Goal: Task Accomplishment & Management: Complete application form

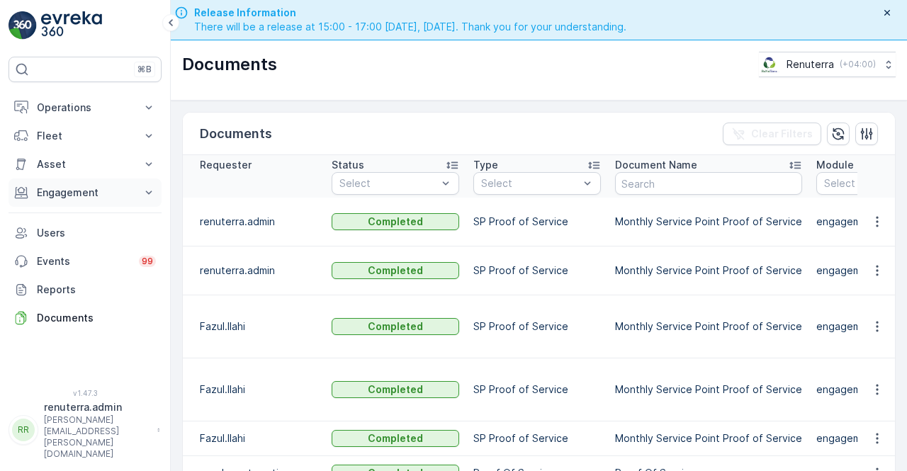
click at [68, 193] on p "Engagement" at bounding box center [85, 193] width 96 height 14
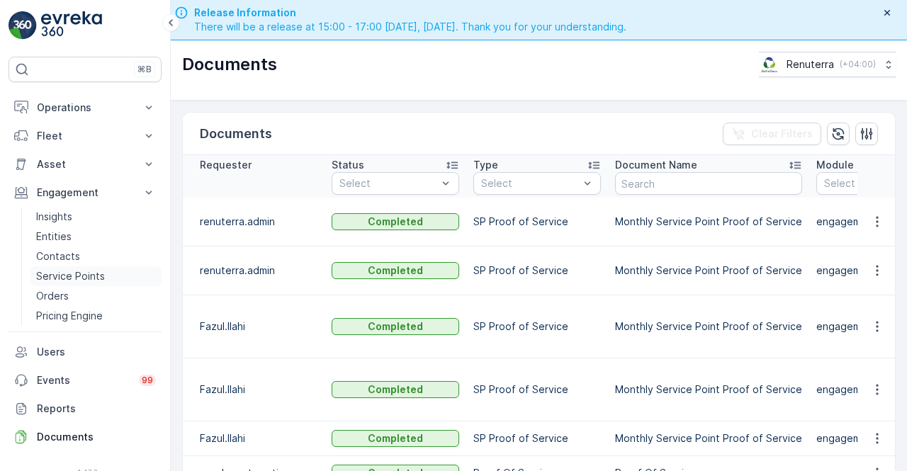
click at [72, 267] on link "Service Points" at bounding box center [95, 277] width 131 height 20
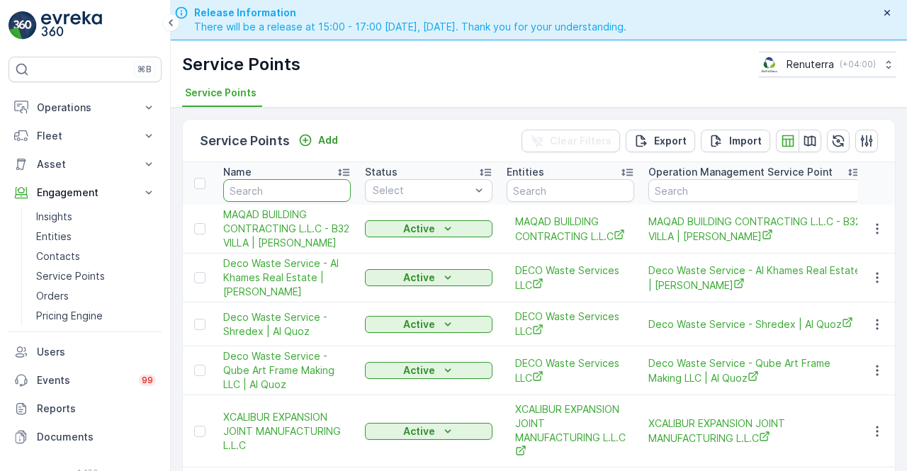
click at [240, 186] on input "text" at bounding box center [287, 190] width 128 height 23
type input "hea"
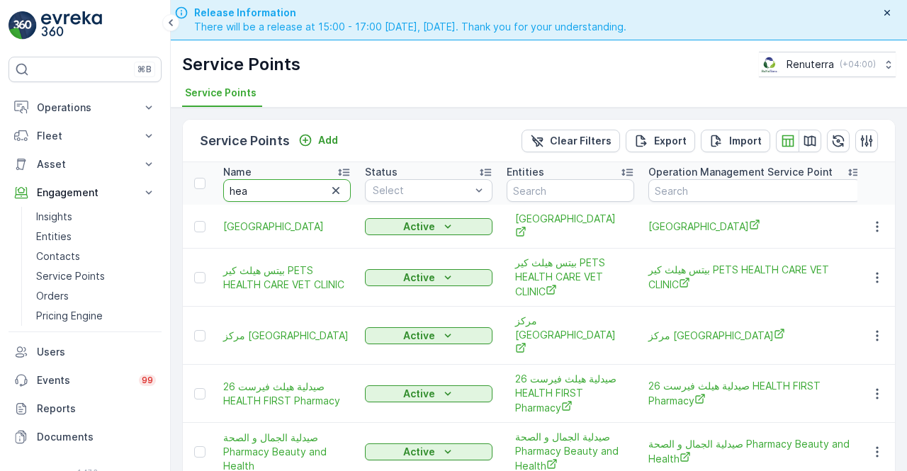
click at [264, 185] on input "hea" at bounding box center [287, 190] width 128 height 23
type input "healo"
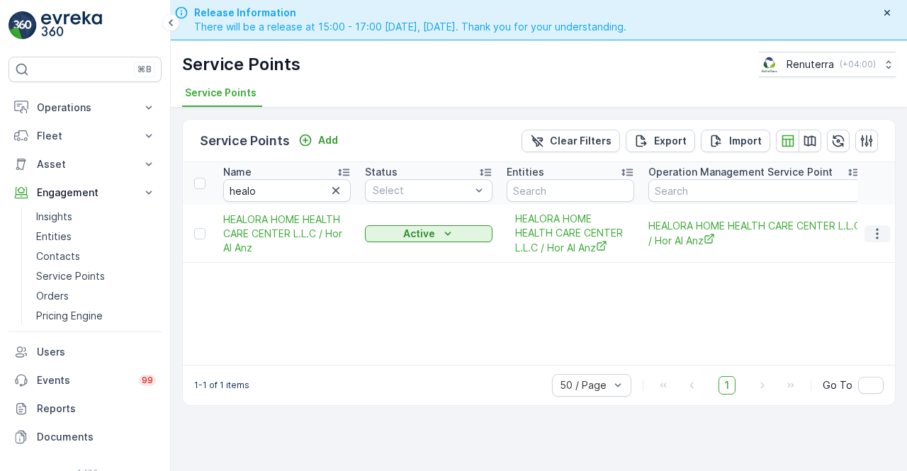
click at [876, 240] on button "button" at bounding box center [878, 233] width 26 height 17
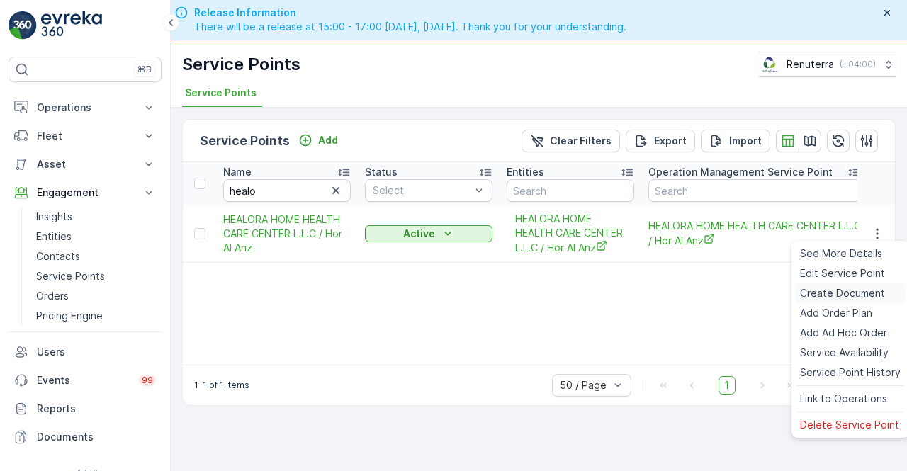
click at [841, 292] on span "Create Document" at bounding box center [842, 293] width 85 height 14
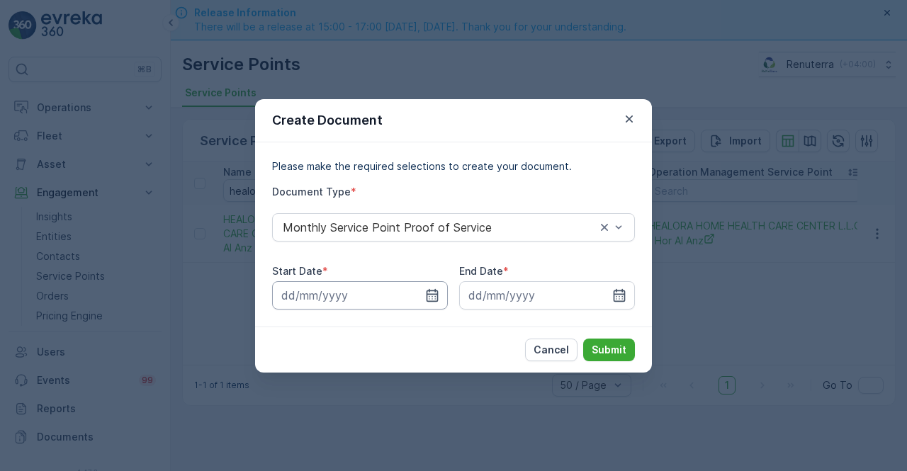
click at [446, 300] on div "Start Date * End Date *" at bounding box center [453, 286] width 363 height 45
click at [428, 289] on icon "button" at bounding box center [432, 296] width 14 height 14
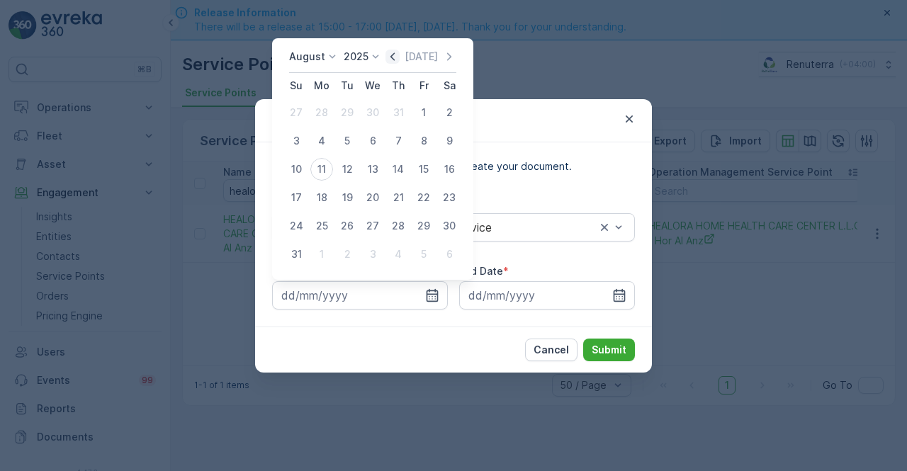
click at [398, 53] on icon "button" at bounding box center [393, 57] width 14 height 14
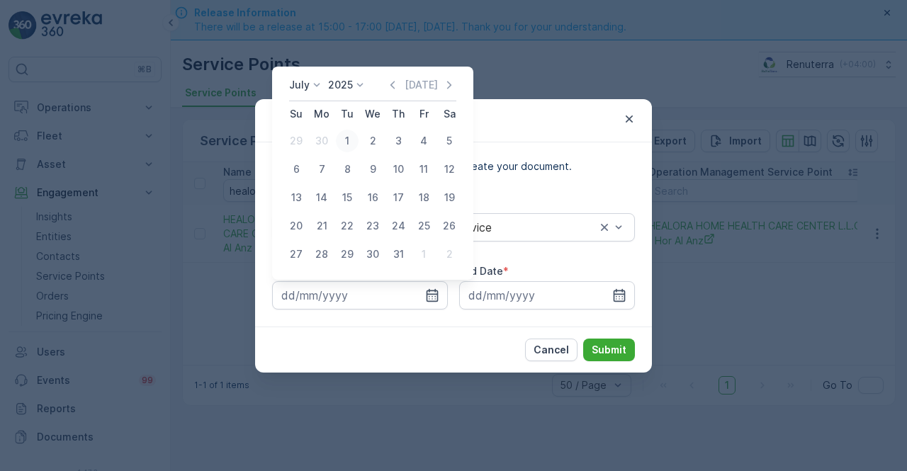
click at [353, 140] on div "1" at bounding box center [347, 141] width 23 height 23
type input "01.07.2025"
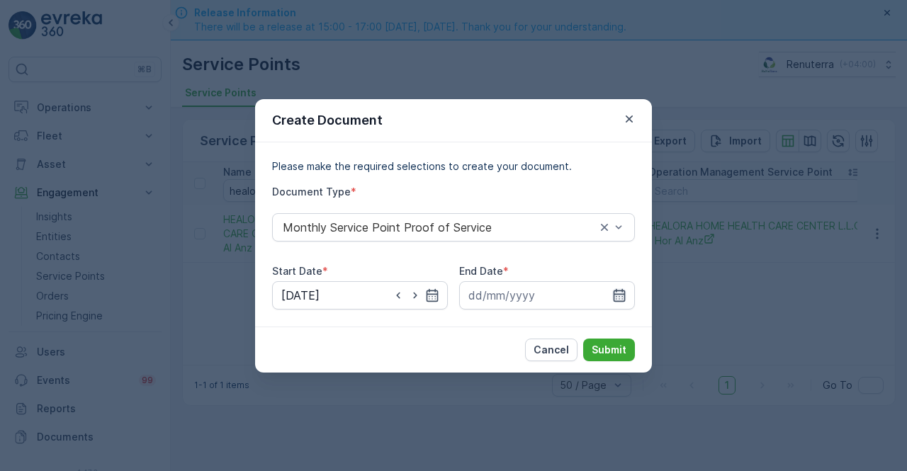
click at [624, 291] on icon "button" at bounding box center [620, 295] width 12 height 13
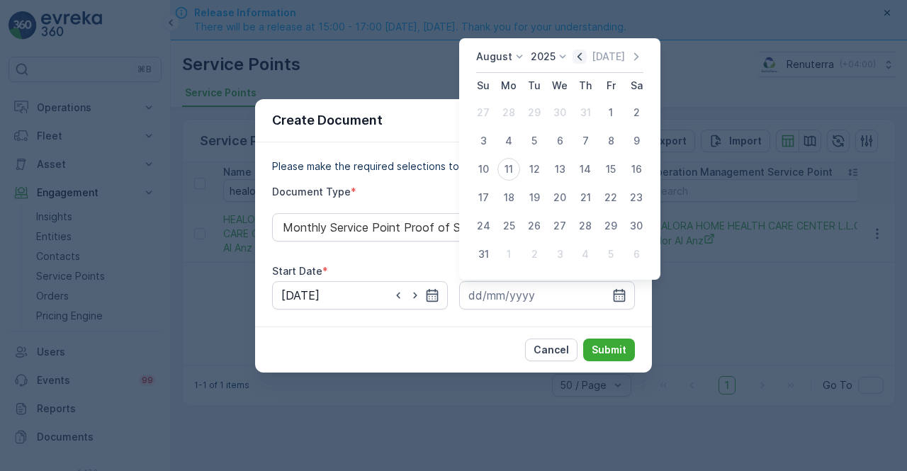
click at [587, 63] on icon "button" at bounding box center [580, 57] width 14 height 14
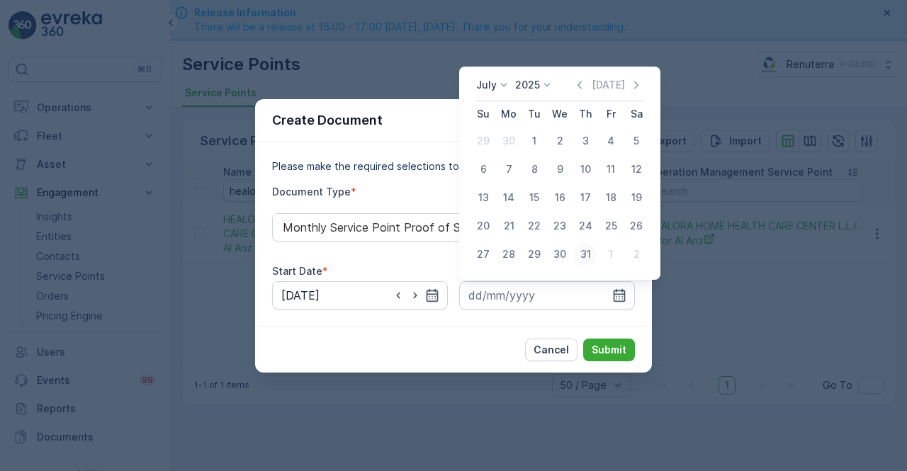
click at [583, 247] on div "31" at bounding box center [585, 254] width 23 height 23
type input "31.07.2025"
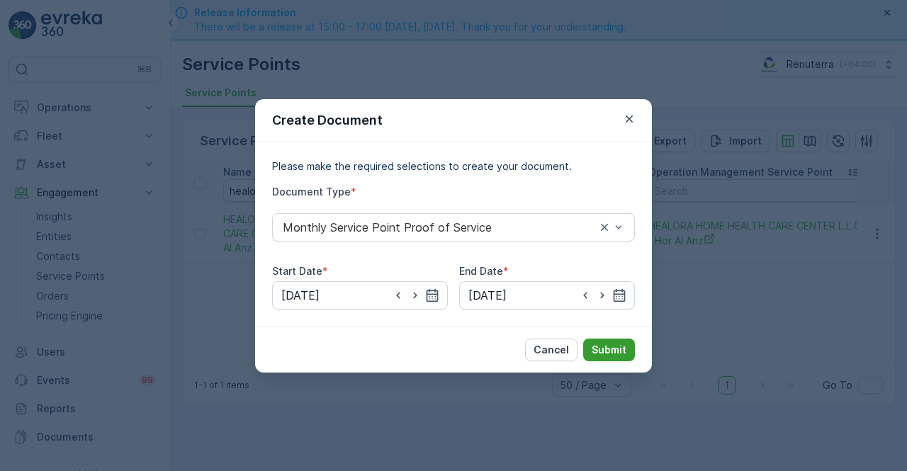
click at [598, 344] on p "Submit" at bounding box center [609, 350] width 35 height 14
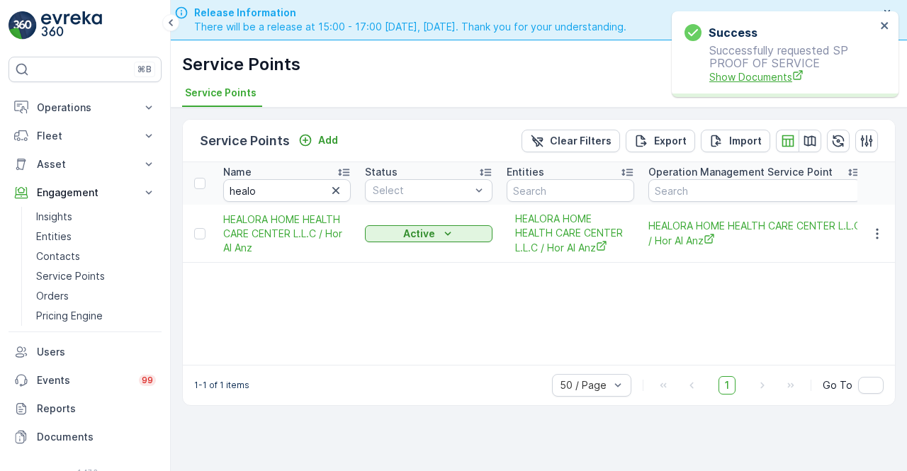
click at [733, 77] on span "Show Documents" at bounding box center [793, 76] width 167 height 15
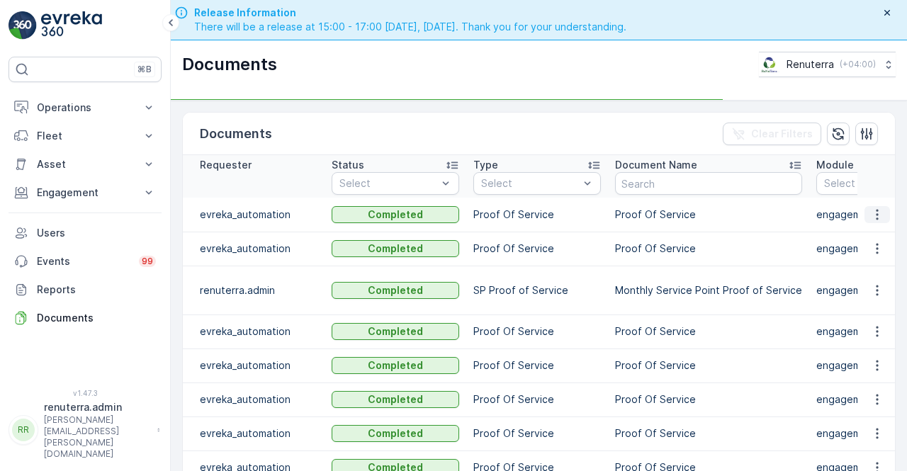
click at [878, 217] on icon "button" at bounding box center [878, 215] width 14 height 14
click at [868, 240] on button "button" at bounding box center [878, 248] width 26 height 17
click at [876, 218] on icon "button" at bounding box center [877, 214] width 2 height 11
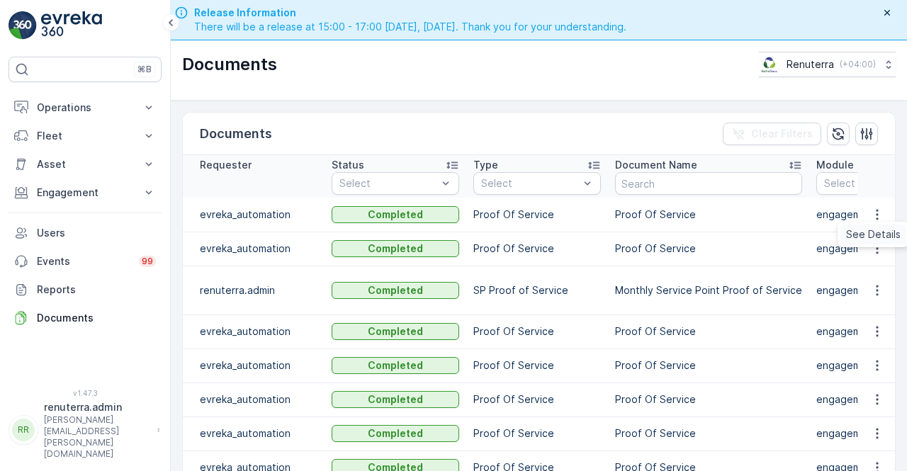
click at [871, 236] on span "See Details" at bounding box center [873, 235] width 55 height 14
click at [739, 236] on td "Proof Of Service" at bounding box center [708, 249] width 201 height 34
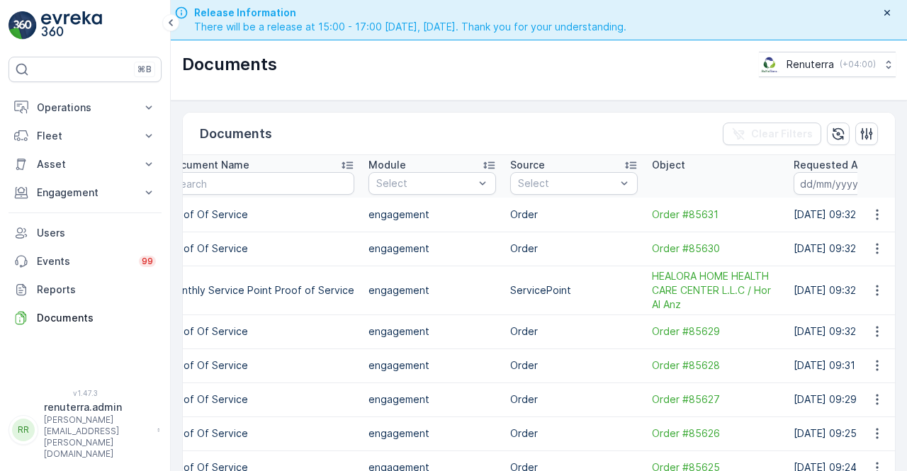
scroll to position [0, 454]
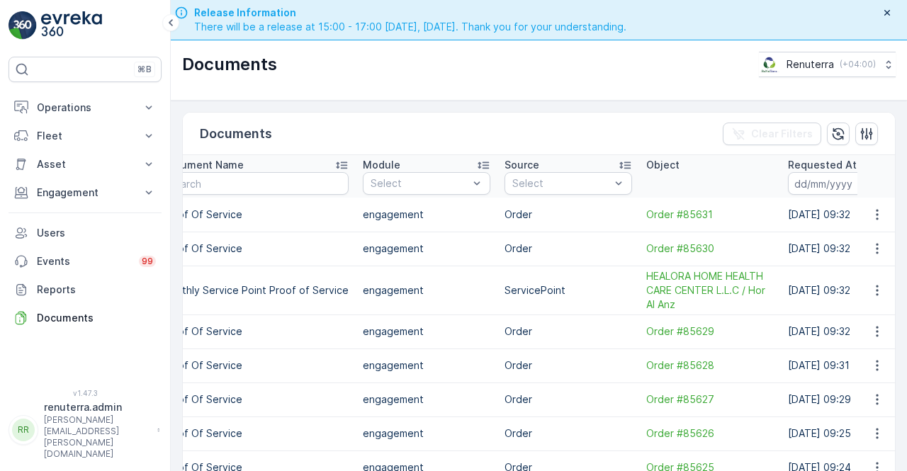
click at [876, 297] on td at bounding box center [877, 290] width 38 height 49
click at [873, 294] on icon "button" at bounding box center [878, 291] width 14 height 14
click at [869, 317] on span "See Details" at bounding box center [873, 310] width 55 height 14
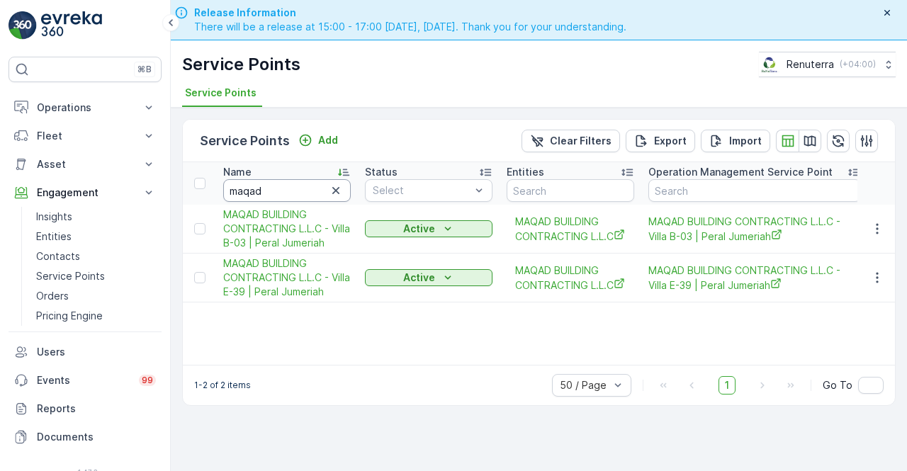
click at [299, 194] on input "maqad" at bounding box center [287, 190] width 128 height 23
type input "m"
type input "hogh"
drag, startPoint x: 298, startPoint y: 194, endPoint x: 298, endPoint y: 202, distance: 7.8
click at [298, 202] on th "Name hogh" at bounding box center [287, 183] width 142 height 43
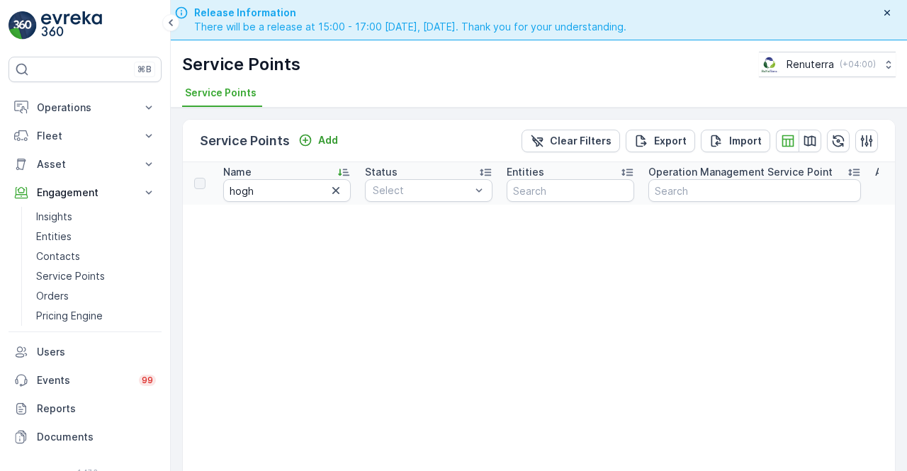
click at [299, 195] on input "hogh" at bounding box center [287, 190] width 128 height 23
type input "h"
type input "hg"
click at [291, 195] on input "hg" at bounding box center [287, 190] width 128 height 23
type input "h"
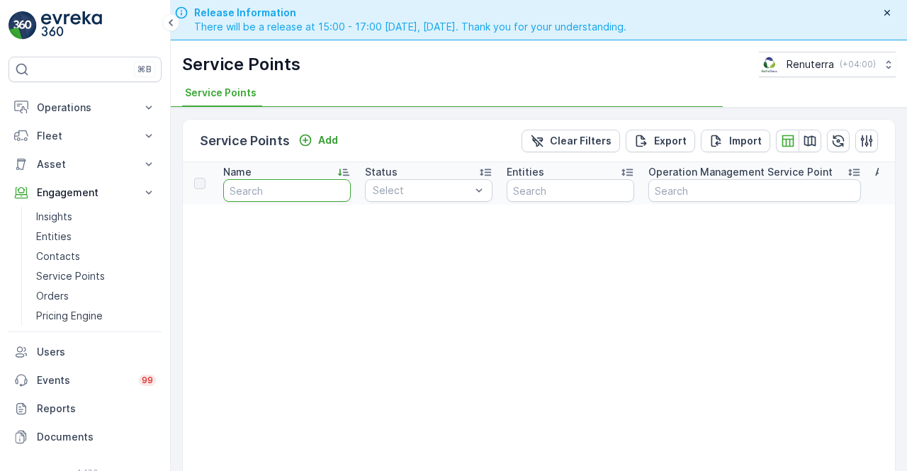
click at [291, 195] on input "text" at bounding box center [287, 190] width 128 height 23
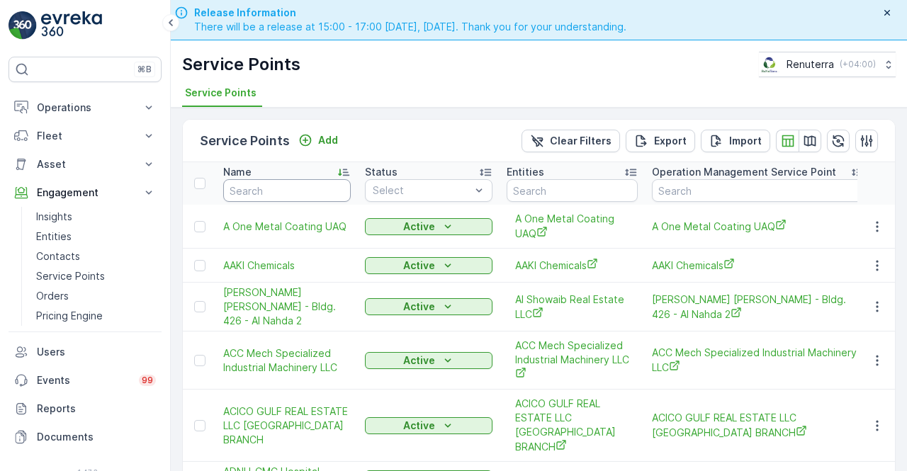
click at [281, 194] on input "text" at bounding box center [287, 190] width 128 height 23
type input "high"
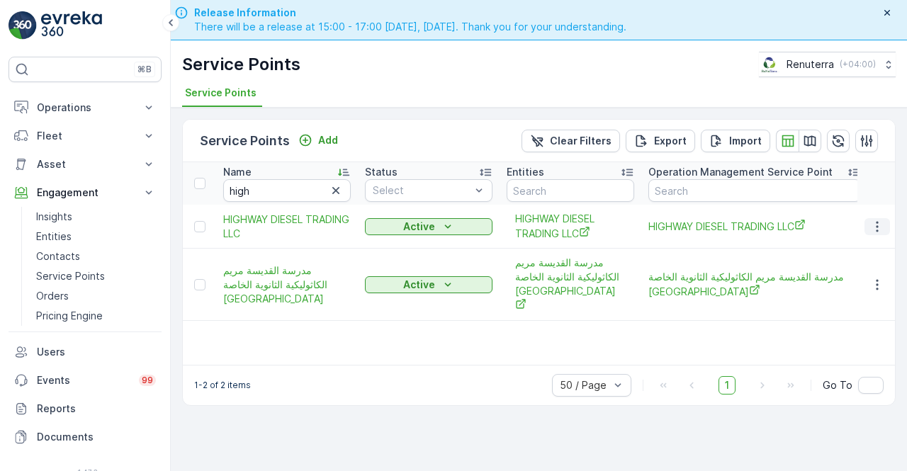
click at [888, 225] on button "button" at bounding box center [878, 226] width 26 height 17
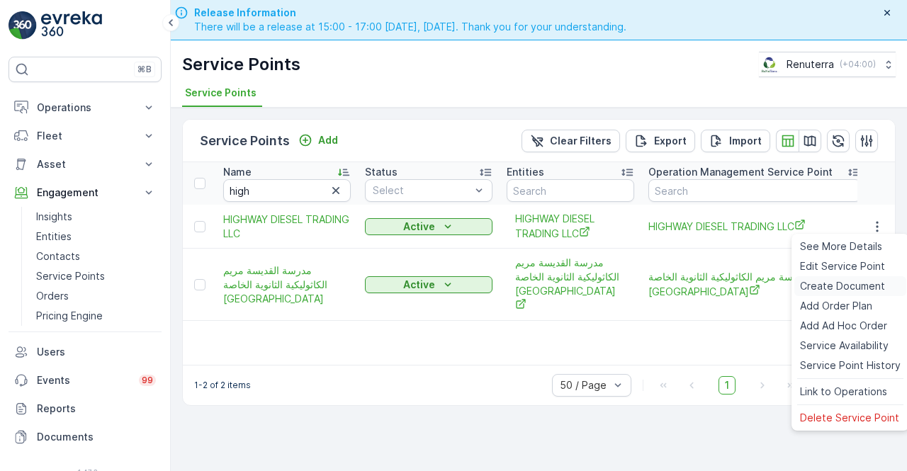
click at [829, 283] on span "Create Document" at bounding box center [842, 286] width 85 height 14
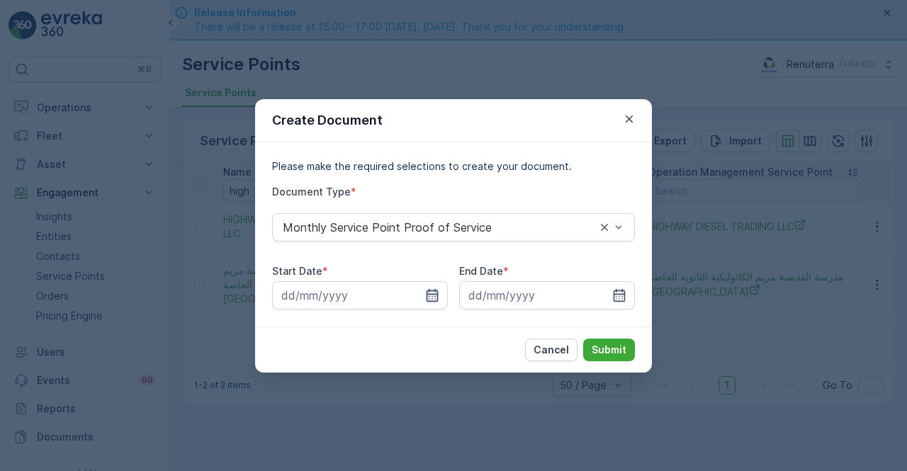
click at [434, 300] on icon "button" at bounding box center [432, 296] width 14 height 14
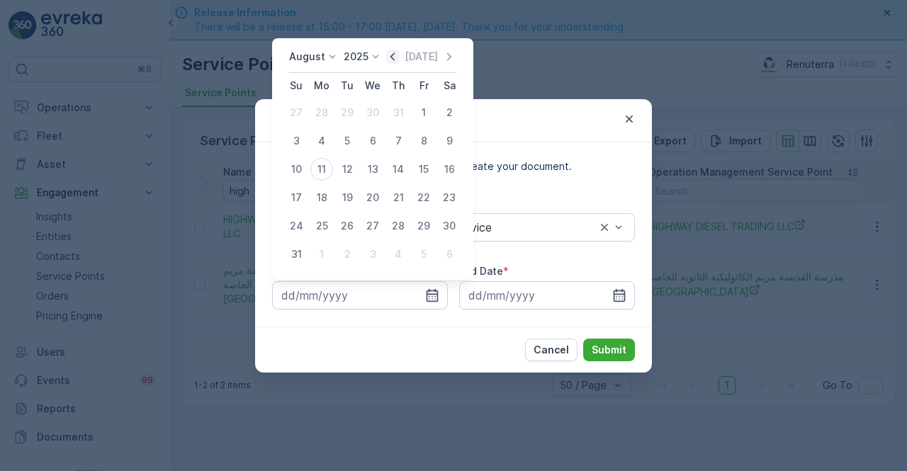
click at [395, 54] on icon "button" at bounding box center [393, 56] width 4 height 8
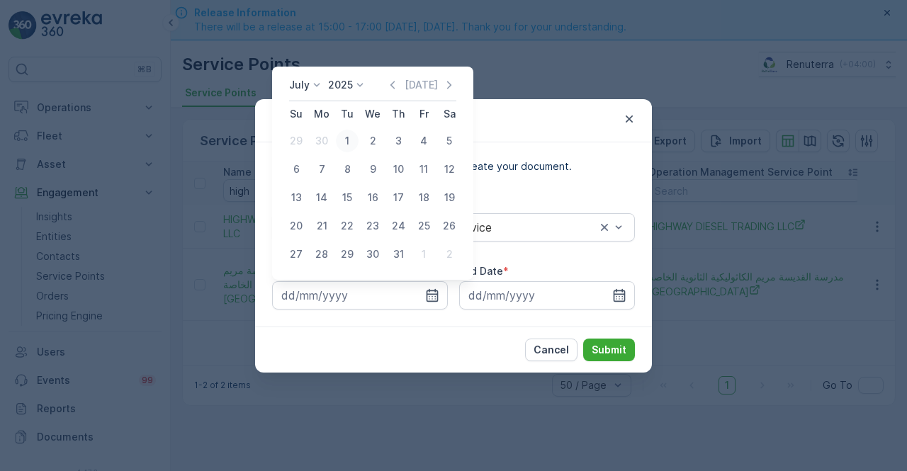
click at [345, 148] on div "1" at bounding box center [347, 141] width 23 height 23
type input "01.07.2025"
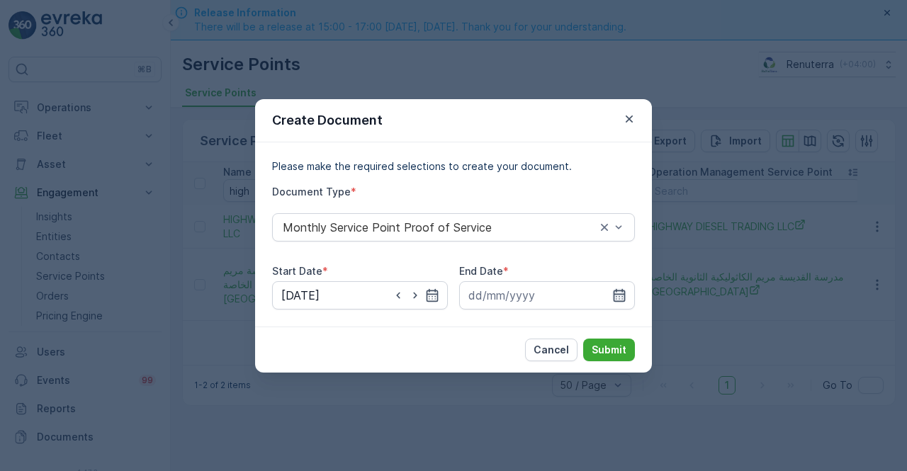
click at [625, 296] on icon "button" at bounding box center [620, 296] width 14 height 14
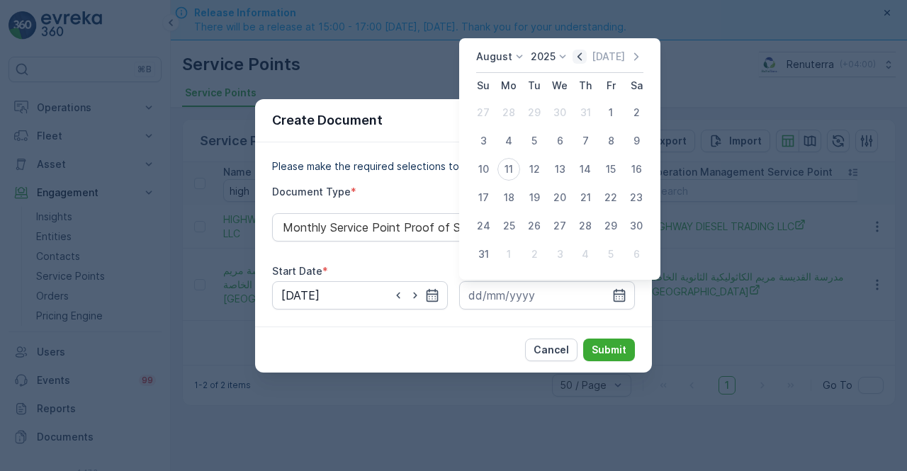
click at [580, 56] on icon "button" at bounding box center [580, 57] width 14 height 14
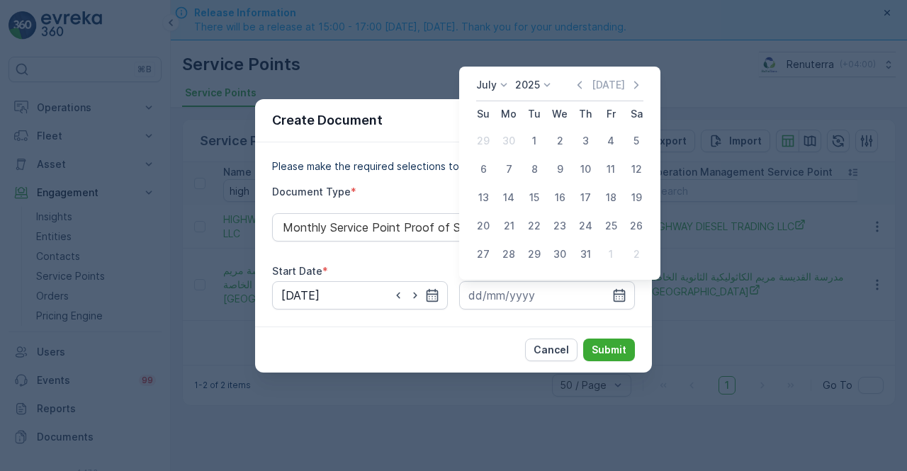
click at [585, 250] on div "31" at bounding box center [585, 254] width 23 height 23
type input "31.07.2025"
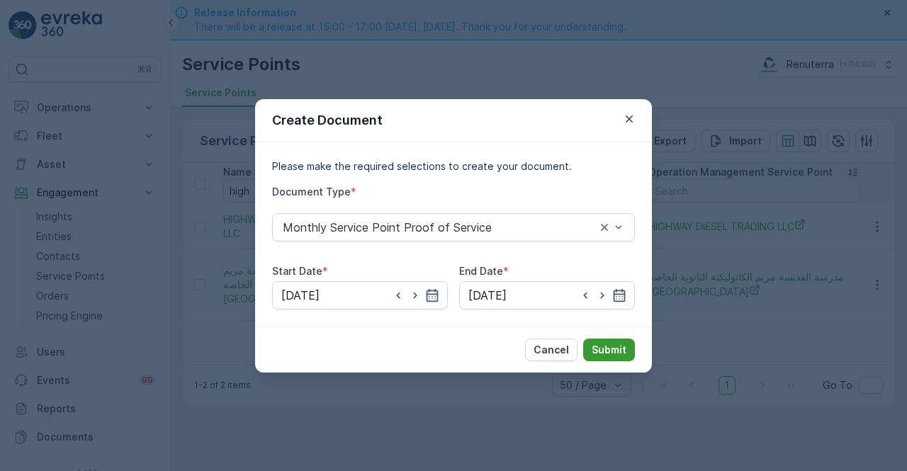
click at [613, 349] on p "Submit" at bounding box center [609, 350] width 35 height 14
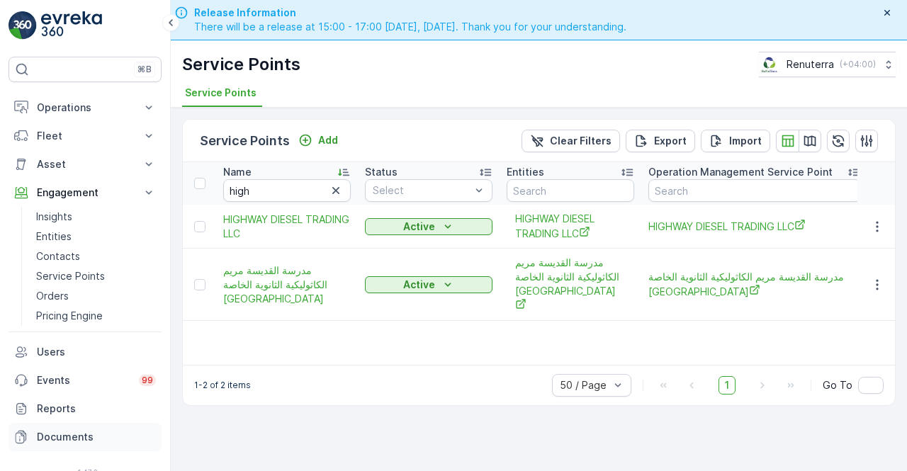
click at [66, 441] on p "Documents" at bounding box center [96, 437] width 119 height 14
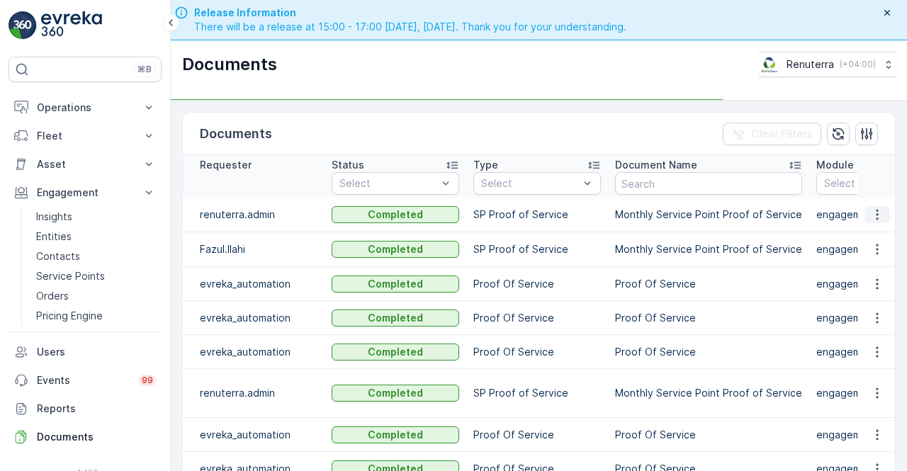
click at [871, 217] on icon "button" at bounding box center [878, 215] width 14 height 14
click at [873, 233] on td at bounding box center [877, 250] width 38 height 35
click at [876, 215] on icon "button" at bounding box center [878, 215] width 14 height 14
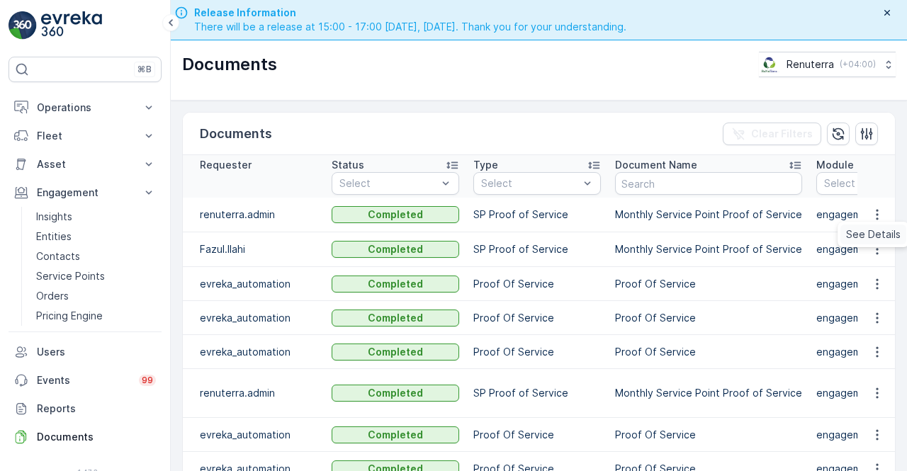
click at [869, 237] on span "See Details" at bounding box center [873, 235] width 55 height 14
click at [88, 275] on p "Service Points" at bounding box center [70, 276] width 69 height 14
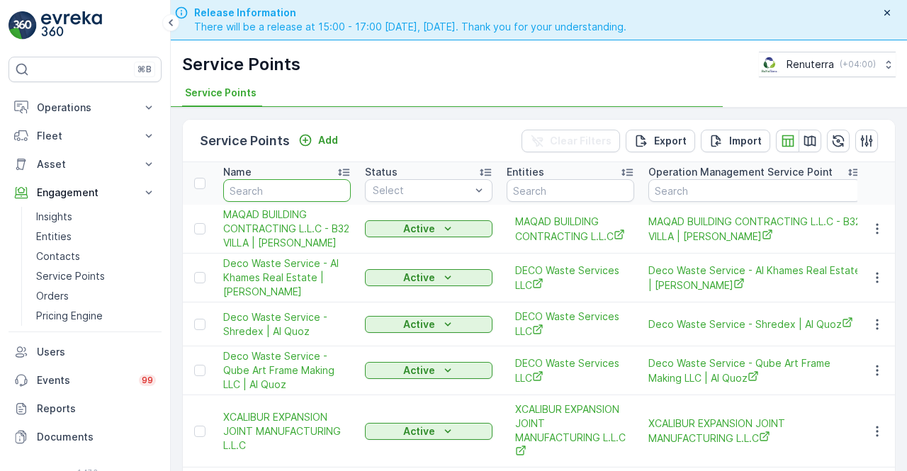
click at [271, 191] on input "text" at bounding box center [287, 190] width 128 height 23
click at [268, 191] on input "text" at bounding box center [287, 190] width 128 height 23
type input "s"
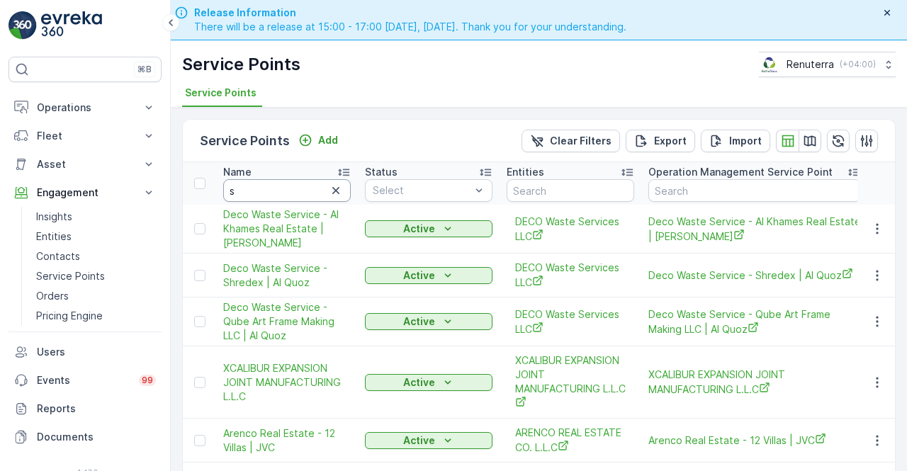
click at [268, 191] on input "s" at bounding box center [287, 190] width 128 height 23
type input "hss"
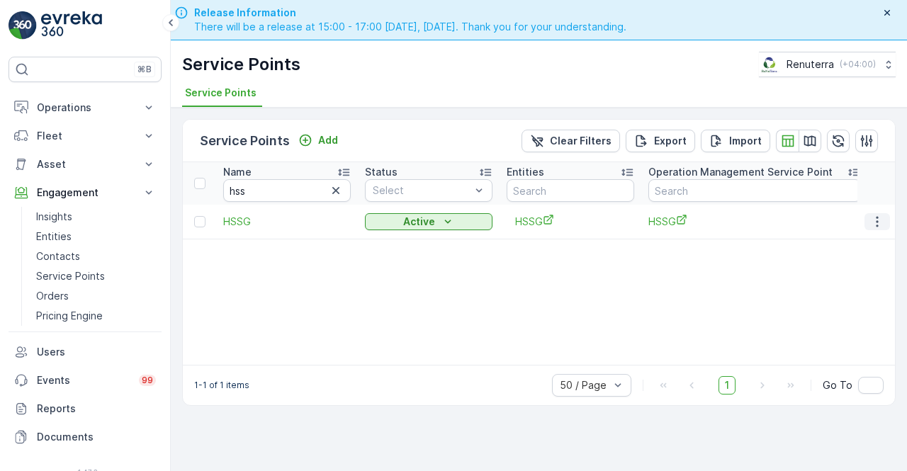
click at [883, 216] on icon "button" at bounding box center [878, 222] width 14 height 14
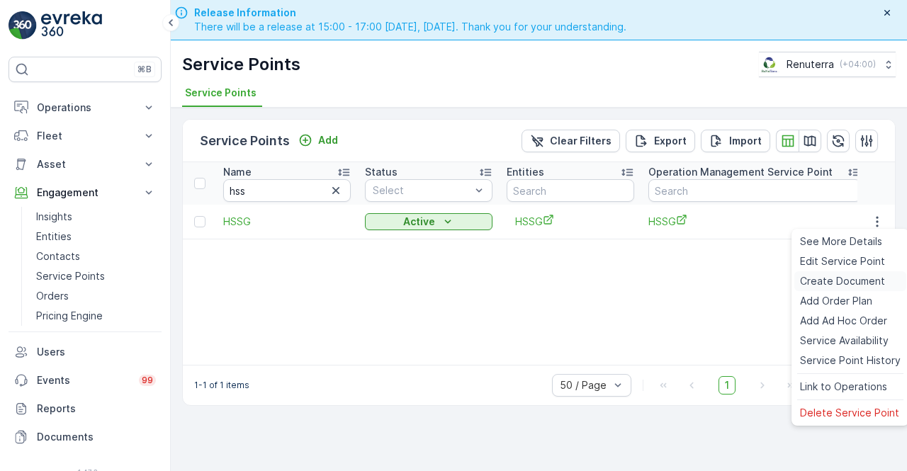
click at [825, 281] on span "Create Document" at bounding box center [842, 281] width 85 height 14
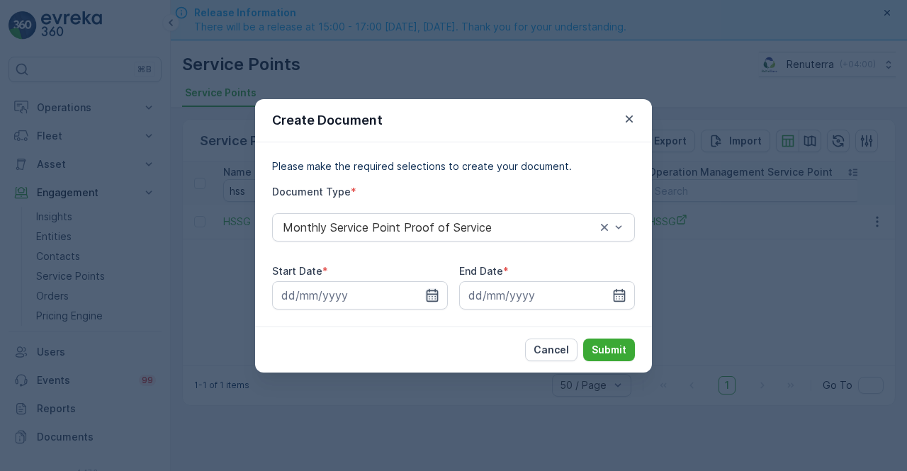
click at [430, 298] on icon "button" at bounding box center [433, 295] width 12 height 13
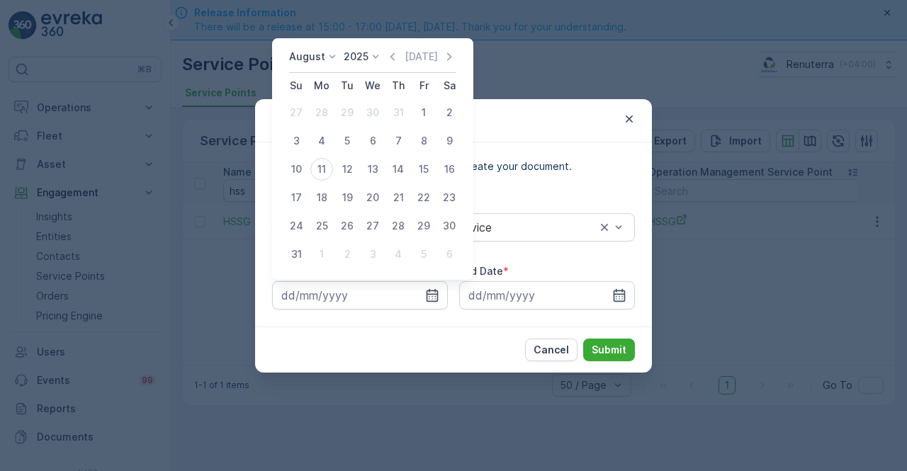
drag, startPoint x: 396, startPoint y: 53, endPoint x: 391, endPoint y: 60, distance: 9.1
click at [396, 55] on icon "button" at bounding box center [393, 57] width 14 height 14
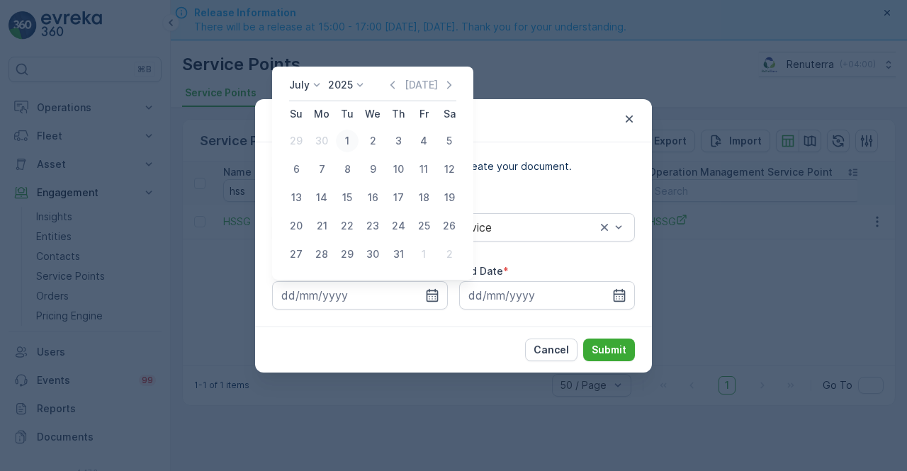
click at [343, 140] on div "1" at bounding box center [347, 141] width 23 height 23
type input "01.07.2025"
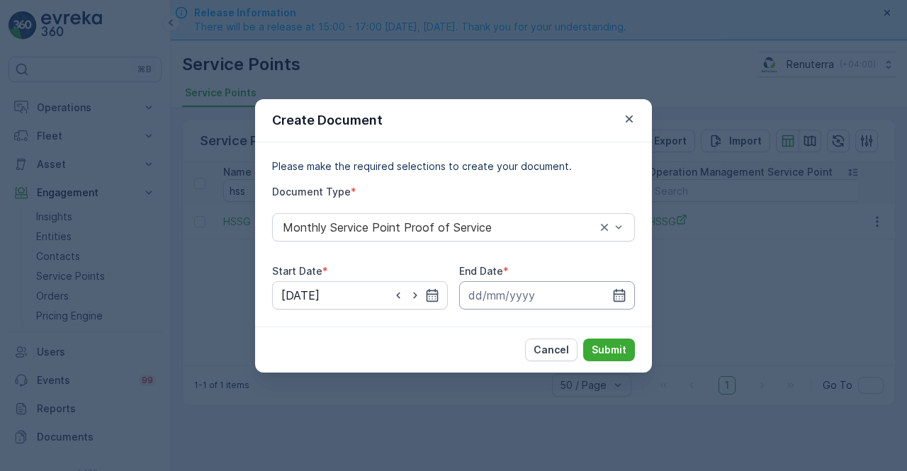
drag, startPoint x: 620, startPoint y: 294, endPoint x: 620, endPoint y: 286, distance: 8.5
click at [620, 294] on icon "button" at bounding box center [620, 295] width 12 height 13
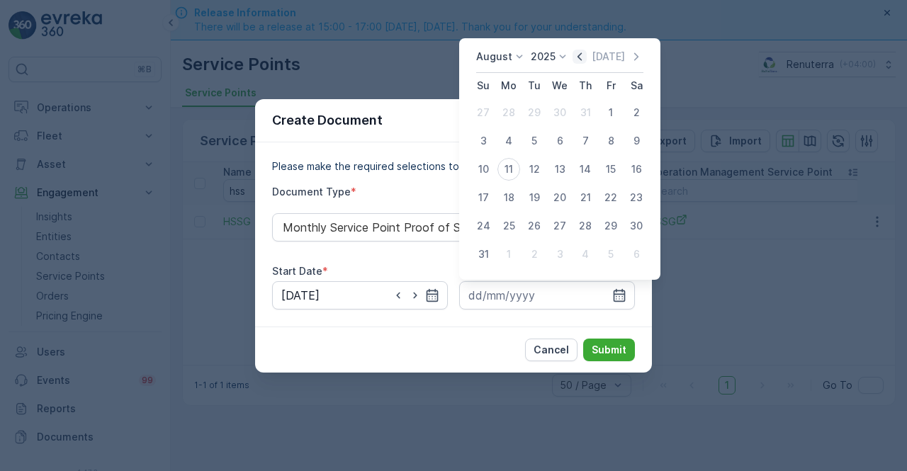
click at [583, 59] on icon "button" at bounding box center [580, 57] width 14 height 14
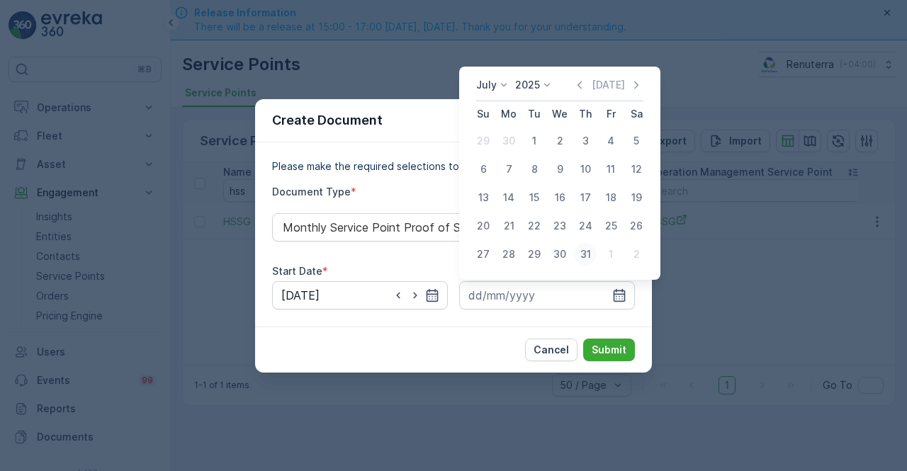
click at [584, 261] on div "31" at bounding box center [585, 254] width 23 height 23
type input "31.07.2025"
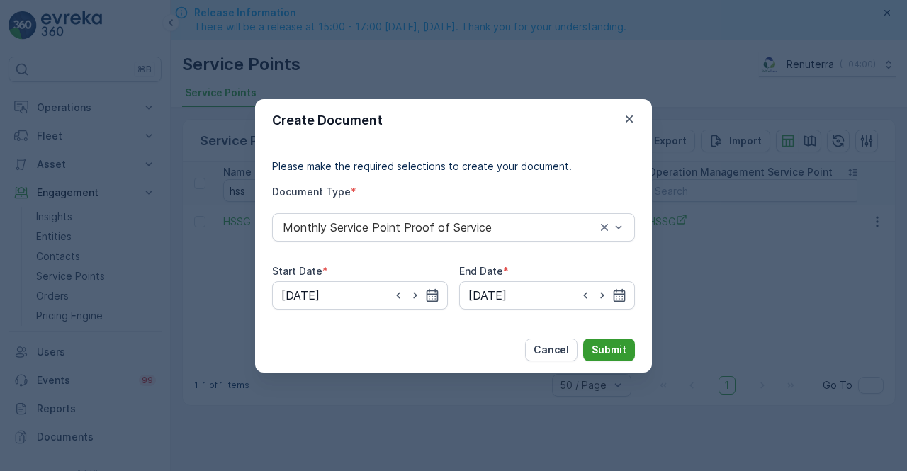
click at [608, 350] on p "Submit" at bounding box center [609, 350] width 35 height 14
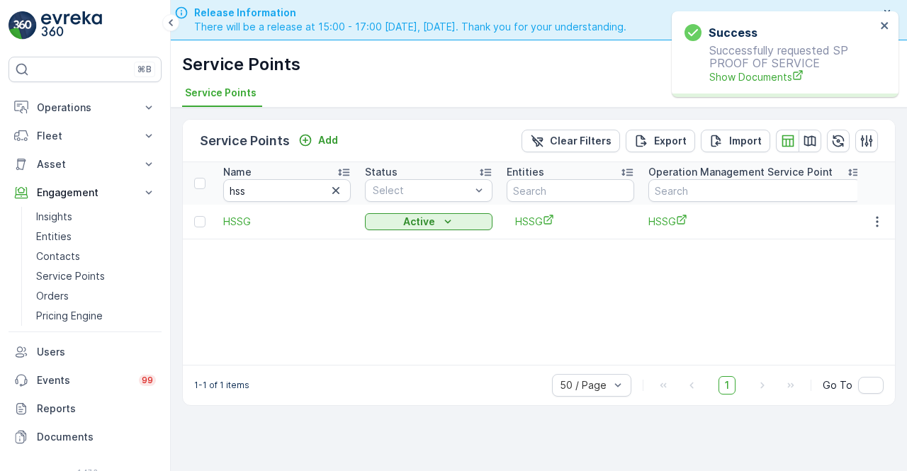
click at [763, 87] on div "Success Successfully requested SP PROOF OF SERVICE Show Documents" at bounding box center [781, 54] width 200 height 69
click at [757, 80] on span "Show Documents" at bounding box center [793, 76] width 167 height 15
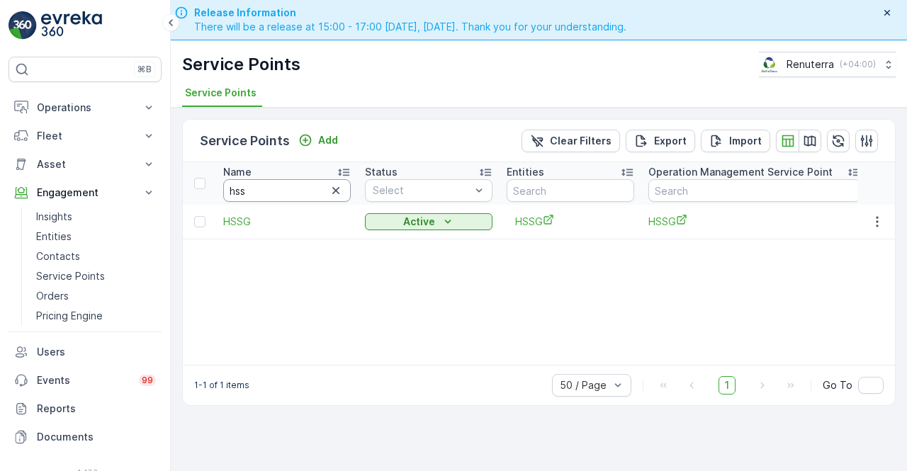
click at [291, 193] on input "hss" at bounding box center [287, 190] width 128 height 23
type input "h"
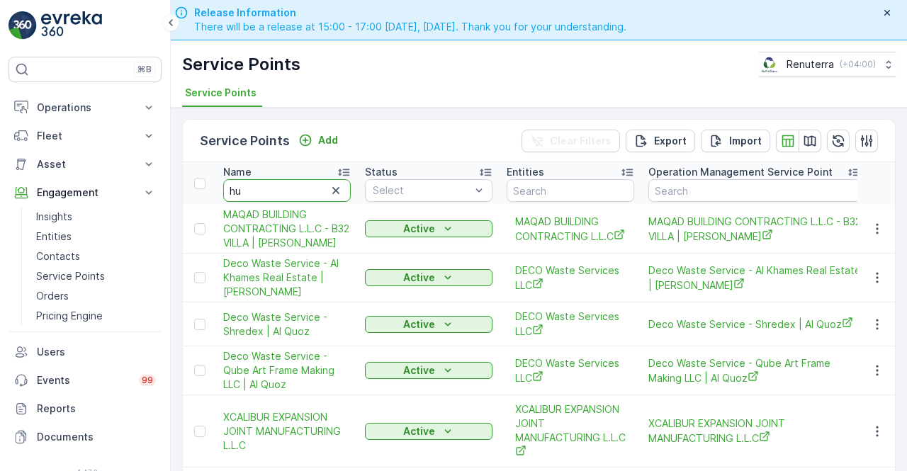
type input "hub"
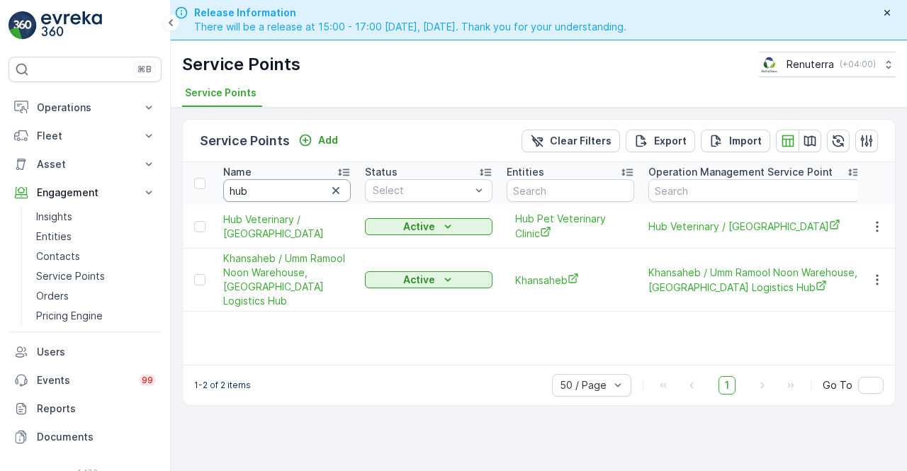
click at [255, 195] on input "hub" at bounding box center [287, 190] width 128 height 23
type input "hub pet"
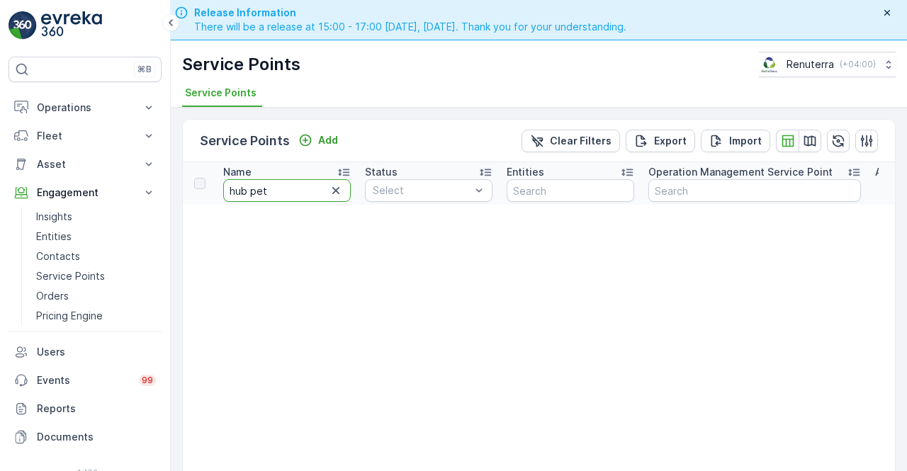
click at [274, 189] on input "hub pet" at bounding box center [287, 190] width 128 height 23
type input "hub"
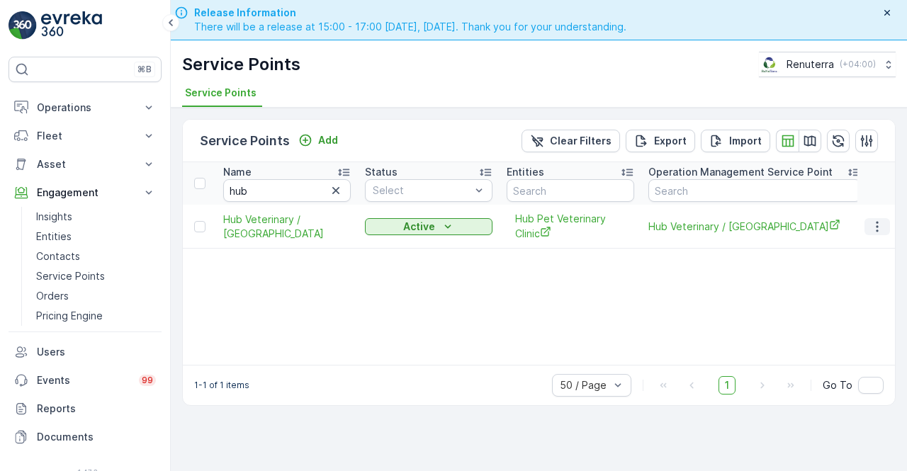
click at [883, 226] on icon "button" at bounding box center [878, 227] width 14 height 14
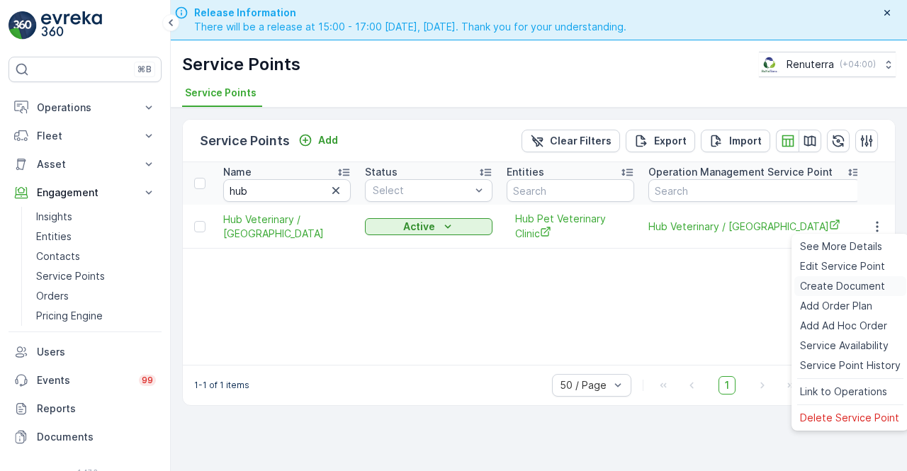
click at [827, 284] on span "Create Document" at bounding box center [842, 286] width 85 height 14
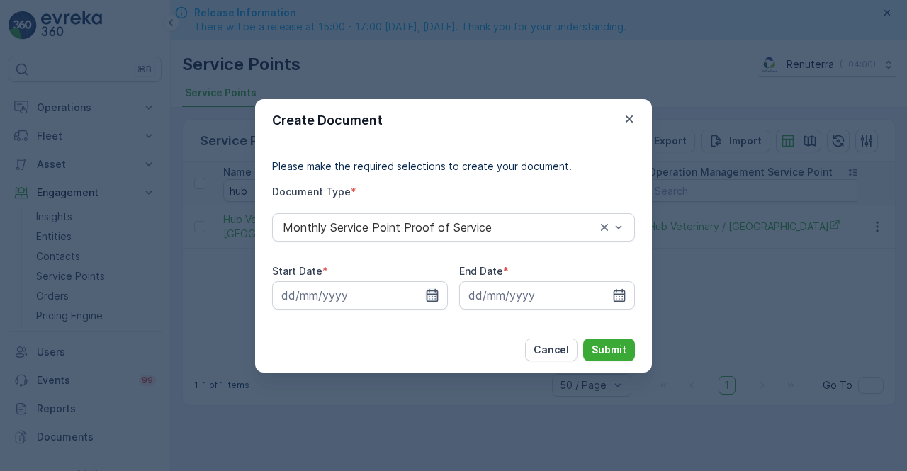
click at [428, 293] on icon "button" at bounding box center [432, 296] width 14 height 14
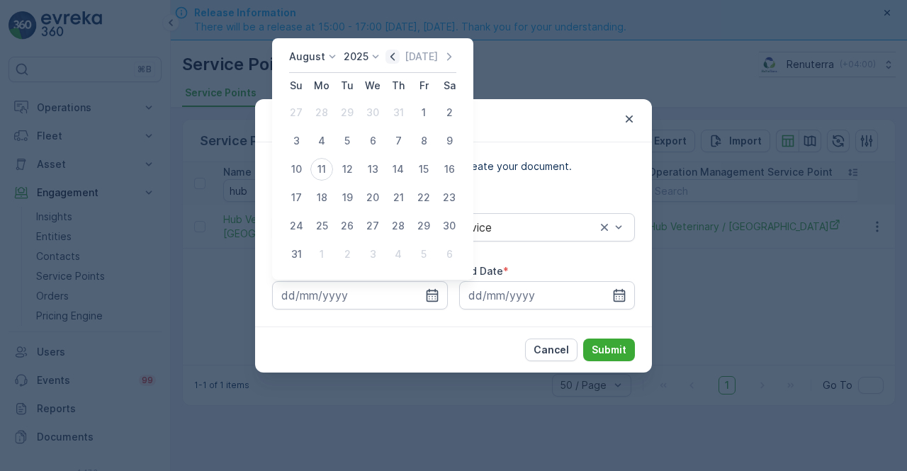
click at [397, 56] on icon "button" at bounding box center [393, 57] width 14 height 14
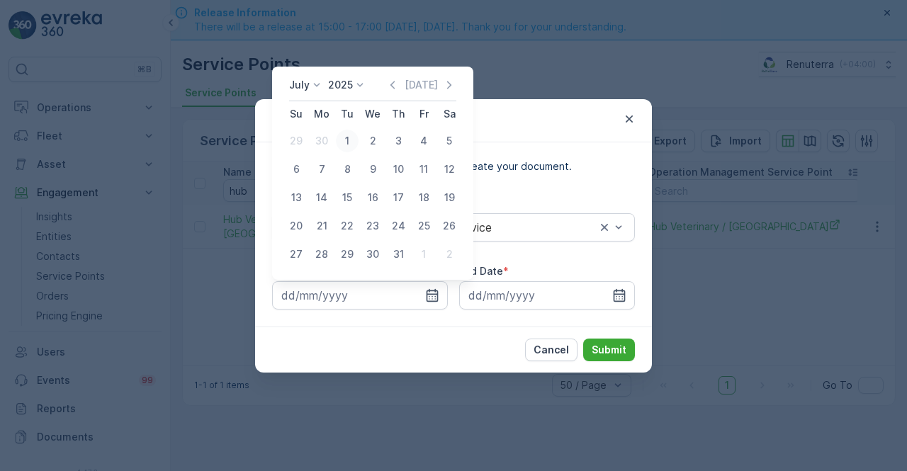
click at [345, 140] on div "1" at bounding box center [347, 141] width 23 height 23
type input "01.07.2025"
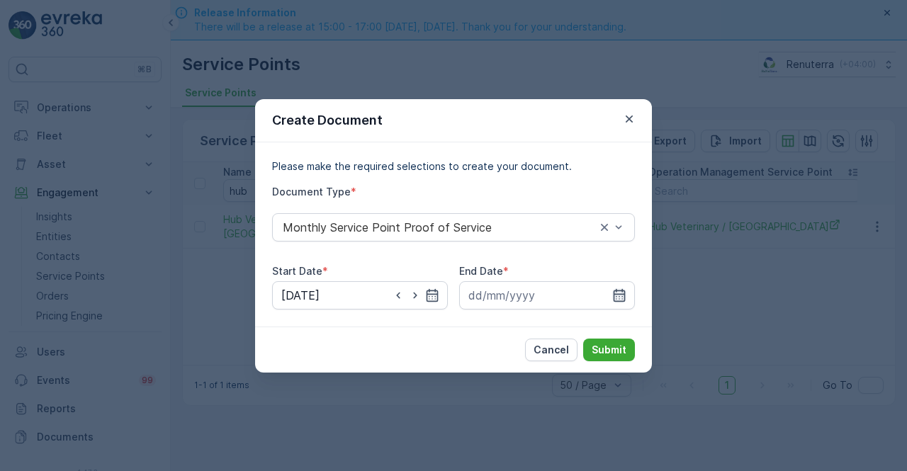
click at [618, 293] on icon "button" at bounding box center [620, 296] width 14 height 14
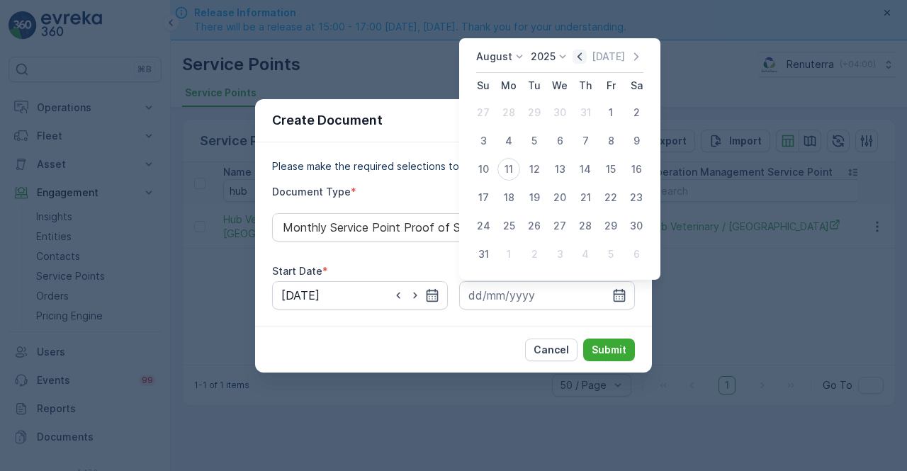
click at [588, 64] on div "August 2025 Today" at bounding box center [559, 61] width 167 height 23
click at [587, 60] on icon "button" at bounding box center [580, 57] width 14 height 14
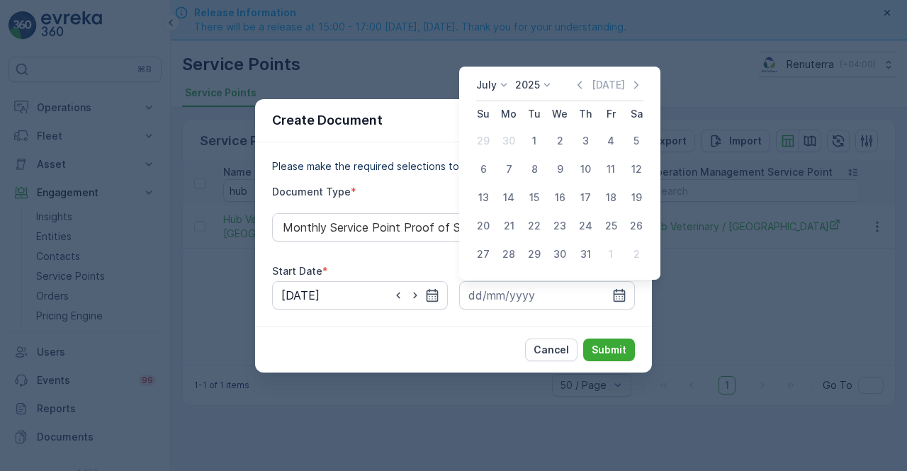
click at [586, 253] on div "31" at bounding box center [585, 254] width 23 height 23
type input "31.07.2025"
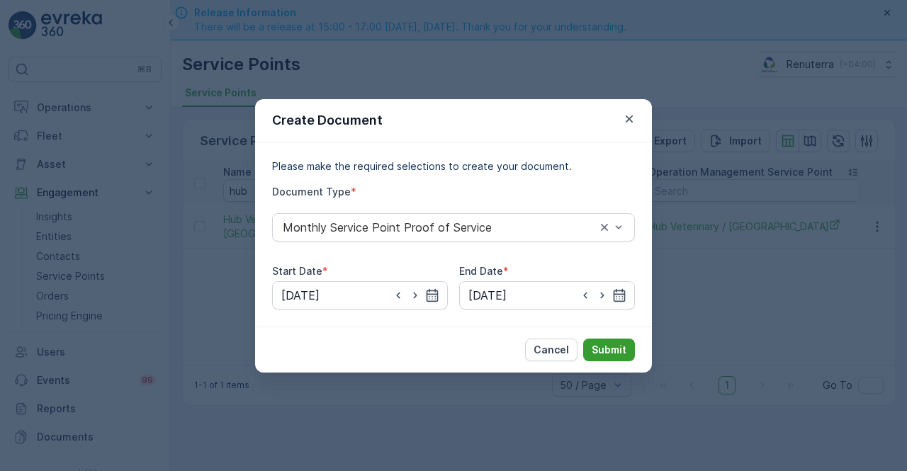
click at [603, 352] on p "Submit" at bounding box center [609, 350] width 35 height 14
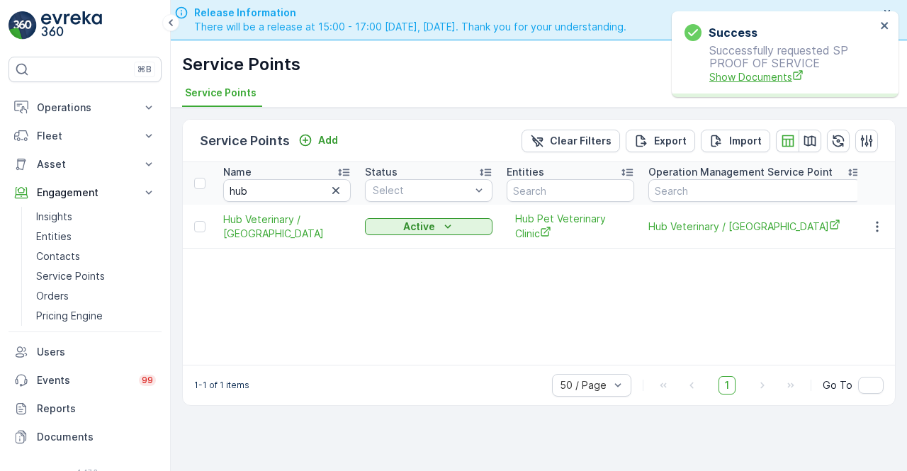
click at [746, 79] on span "Show Documents" at bounding box center [793, 76] width 167 height 15
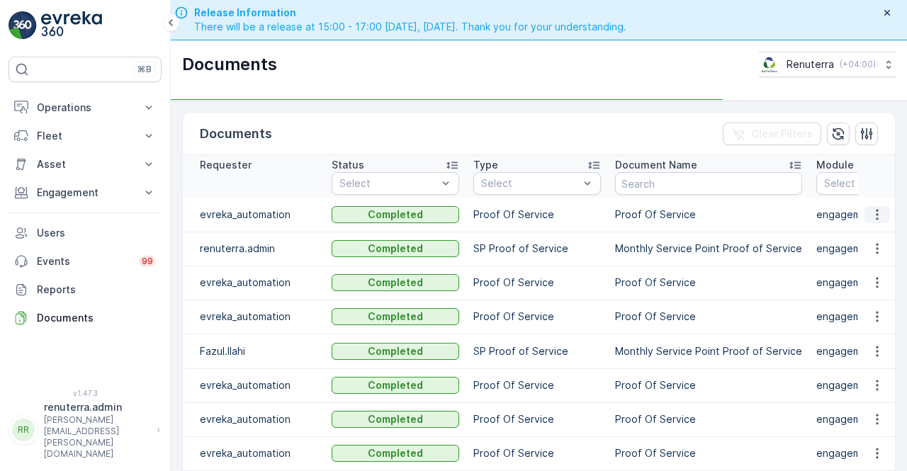
click at [876, 213] on icon "button" at bounding box center [878, 215] width 14 height 14
click at [873, 228] on td at bounding box center [877, 215] width 38 height 34
click at [871, 217] on icon "button" at bounding box center [878, 215] width 14 height 14
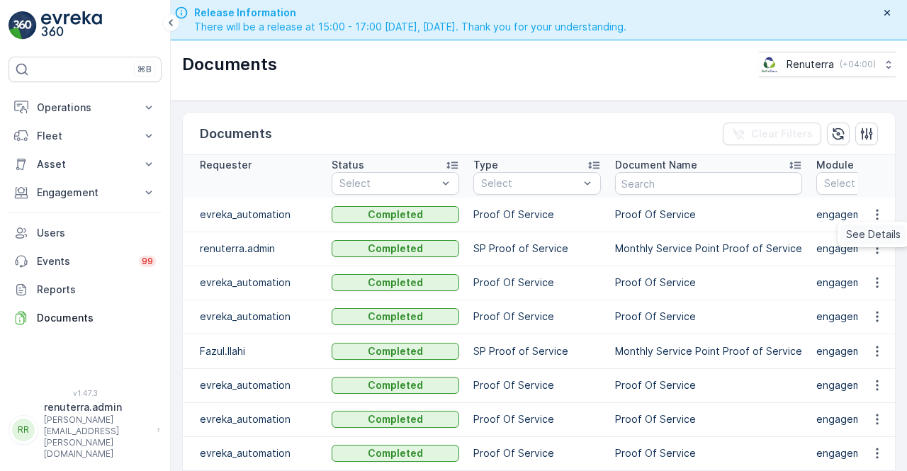
click at [875, 237] on span "See Details" at bounding box center [873, 235] width 55 height 14
click at [871, 245] on icon "button" at bounding box center [878, 249] width 14 height 14
click at [863, 269] on span "See Details" at bounding box center [873, 269] width 55 height 14
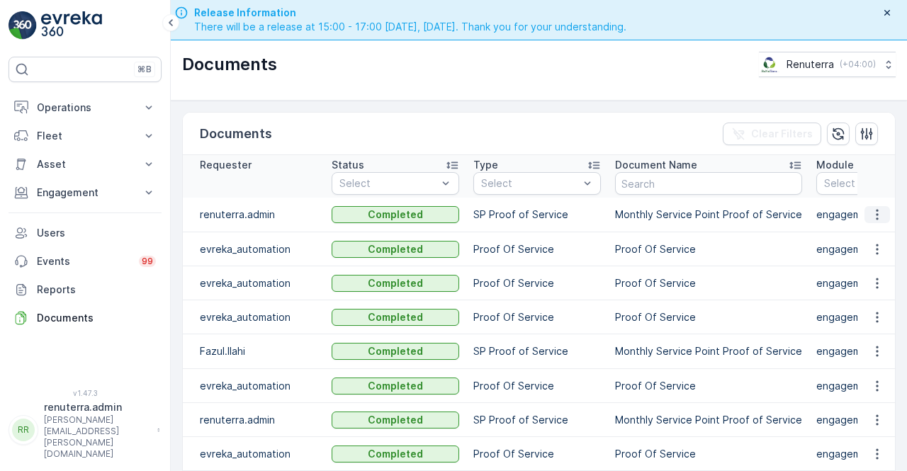
click at [875, 216] on icon "button" at bounding box center [878, 215] width 14 height 14
click at [866, 238] on span "See Details" at bounding box center [873, 235] width 55 height 14
